Goal: Information Seeking & Learning: Learn about a topic

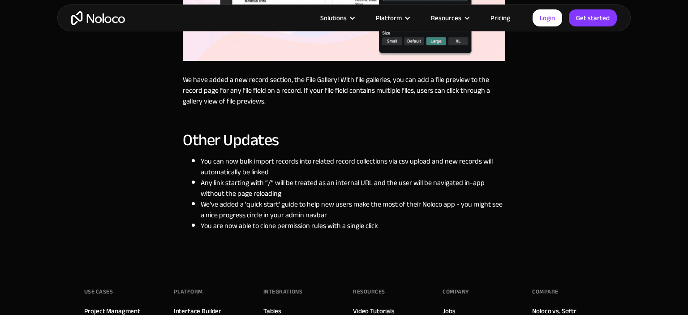
scroll to position [1876, 0]
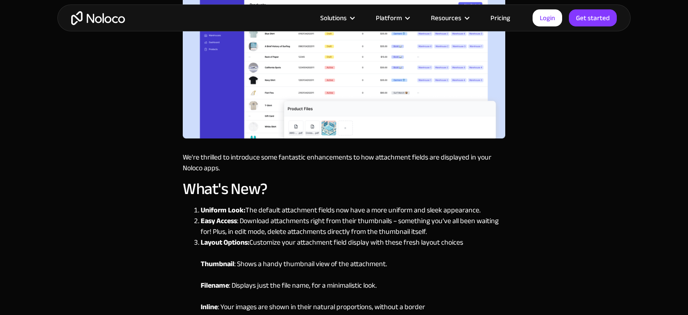
scroll to position [1051, 0]
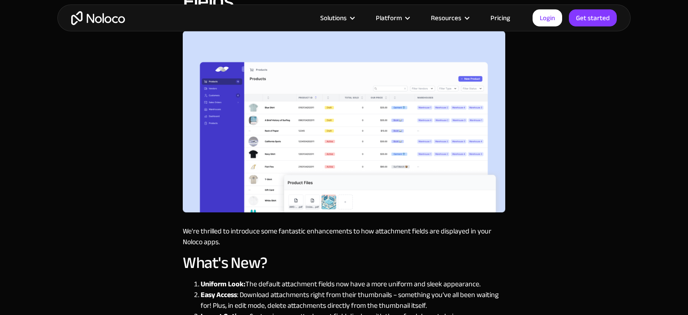
click at [353, 149] on img at bounding box center [344, 121] width 323 height 181
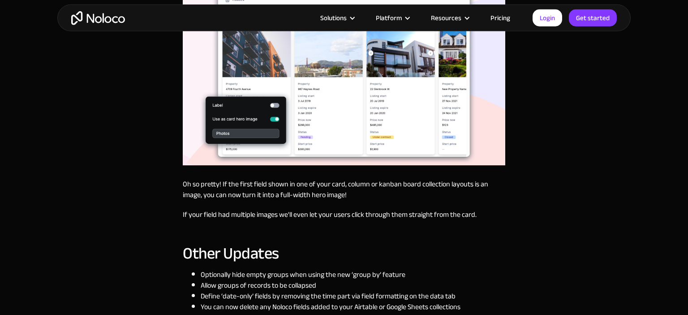
scroll to position [937, 0]
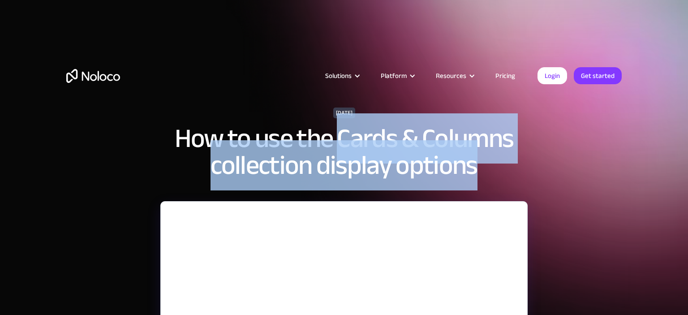
drag, startPoint x: 340, startPoint y: 135, endPoint x: 488, endPoint y: 178, distance: 153.5
click at [488, 178] on h1 "How to use the Cards & Columns collection display options" at bounding box center [344, 152] width 358 height 54
copy h1 "Cards & Columns collection display options"
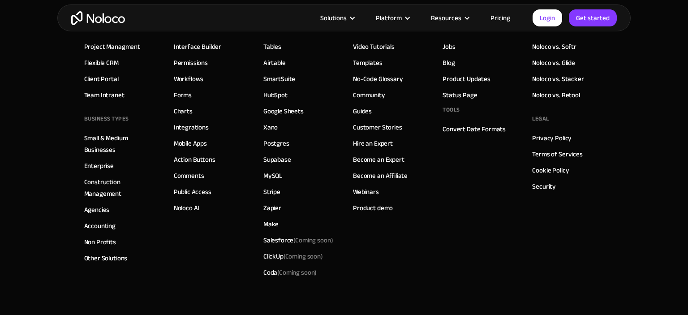
scroll to position [1243, 0]
